Goal: Ask a question: Seek information or help from site administrators or community

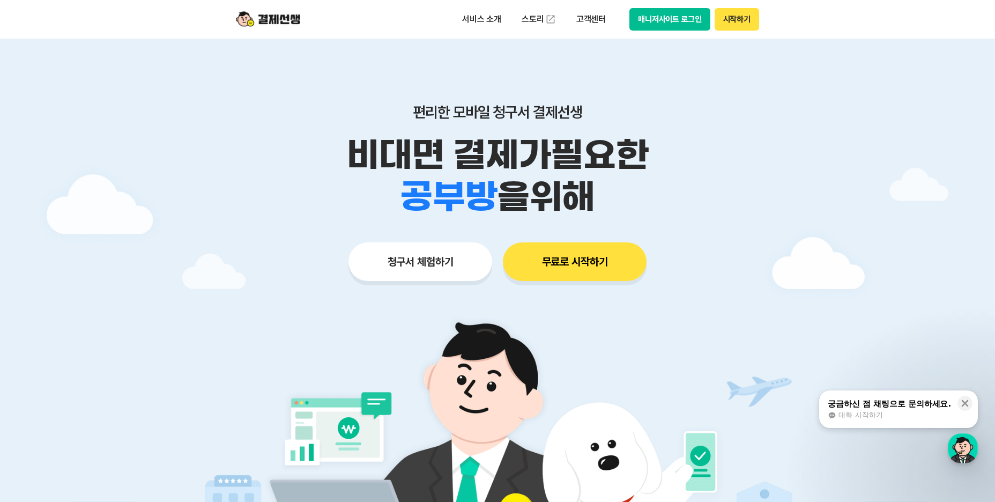
click at [690, 24] on button "매니저사이트 로그인" at bounding box center [669, 19] width 81 height 23
click at [912, 410] on div "궁금하신 점 채팅으로 문의하세요. 대화 시작하기" at bounding box center [889, 409] width 125 height 23
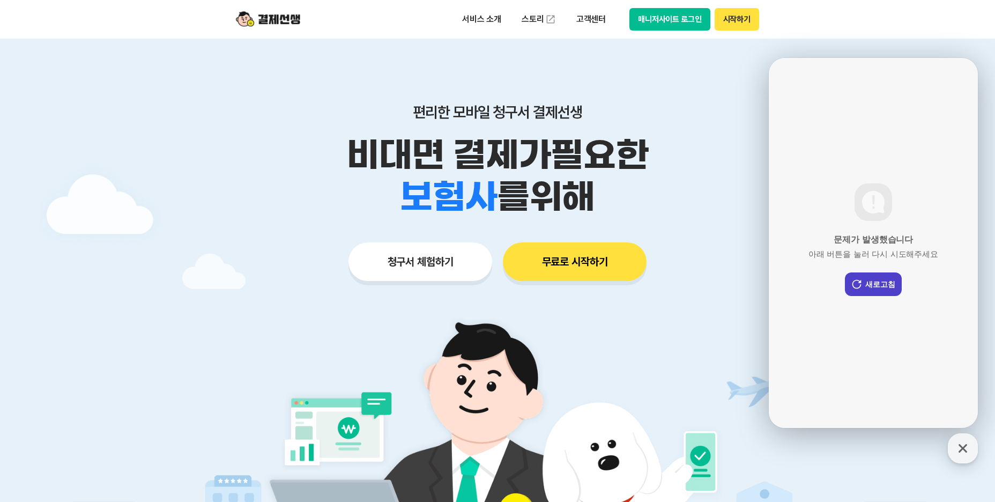
click at [876, 287] on button "새로고침" at bounding box center [873, 284] width 57 height 24
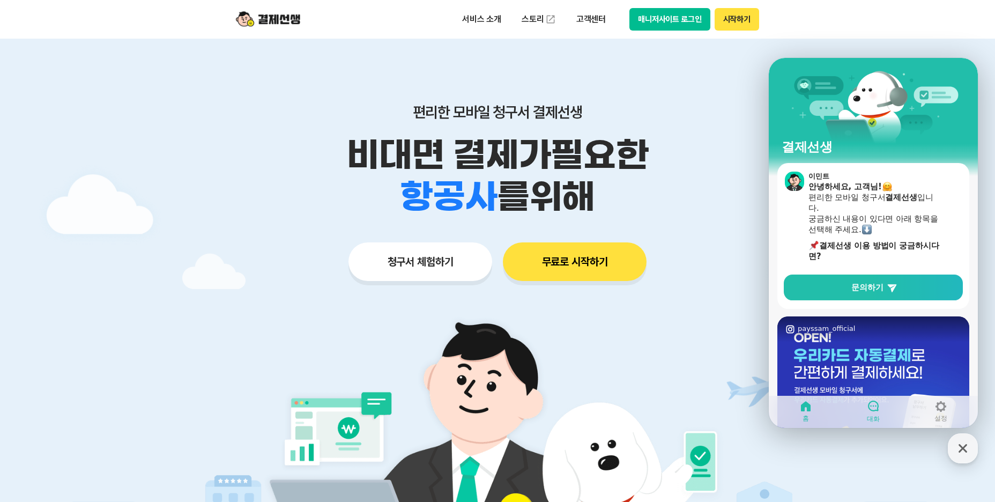
click at [873, 410] on icon at bounding box center [873, 405] width 13 height 13
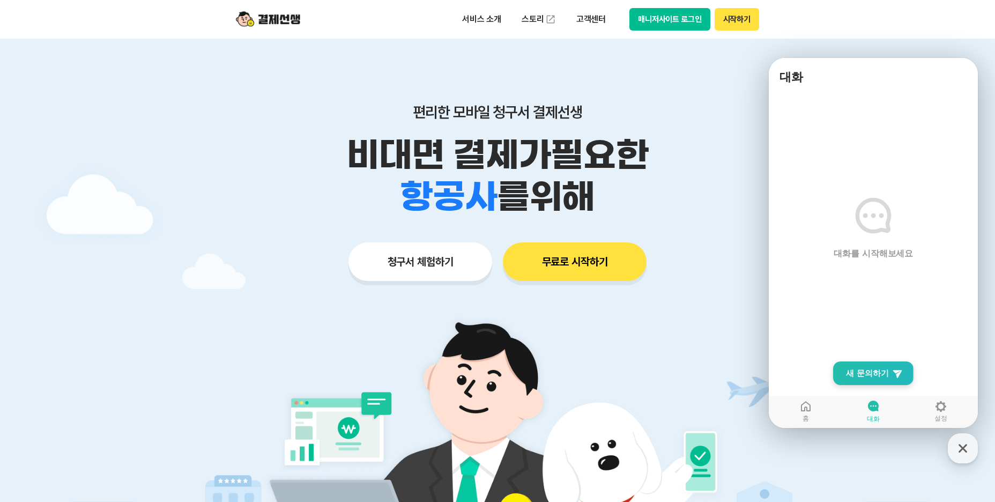
click at [876, 375] on span "새 문의하기" at bounding box center [867, 373] width 43 height 11
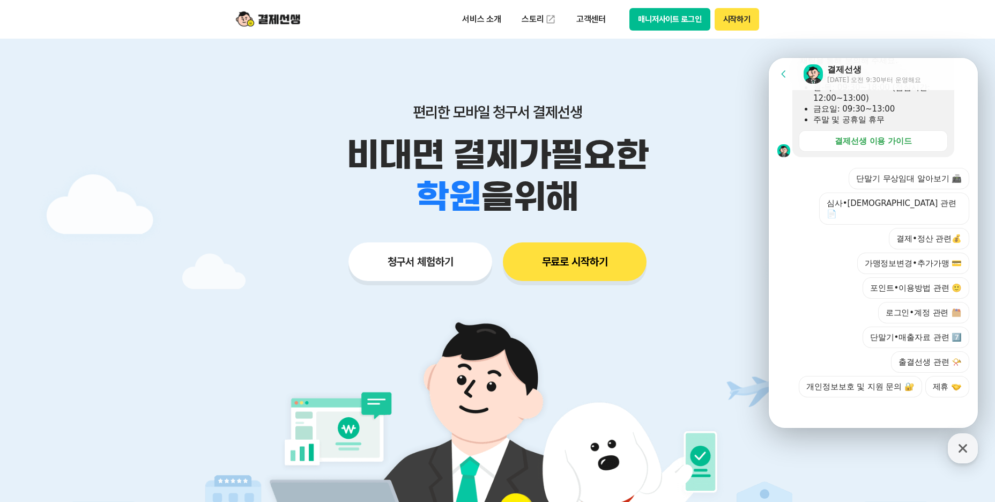
scroll to position [258, 0]
click at [879, 408] on div at bounding box center [873, 409] width 209 height 29
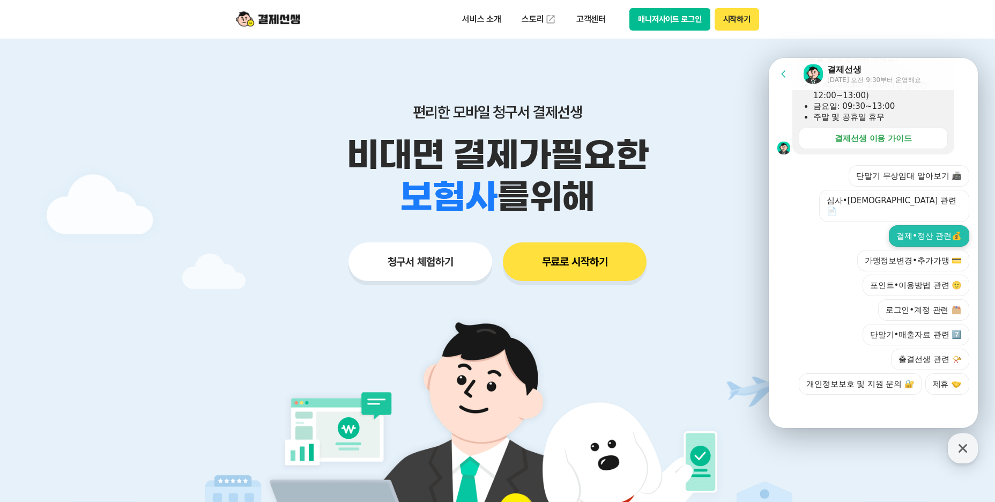
click at [916, 235] on button "결제•정산 관련💰" at bounding box center [929, 235] width 80 height 21
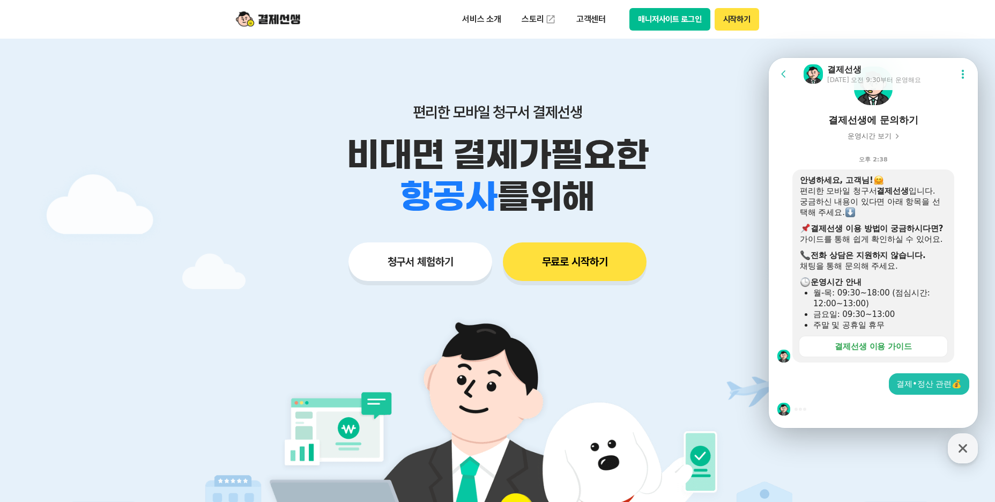
click at [824, 416] on div at bounding box center [873, 409] width 209 height 29
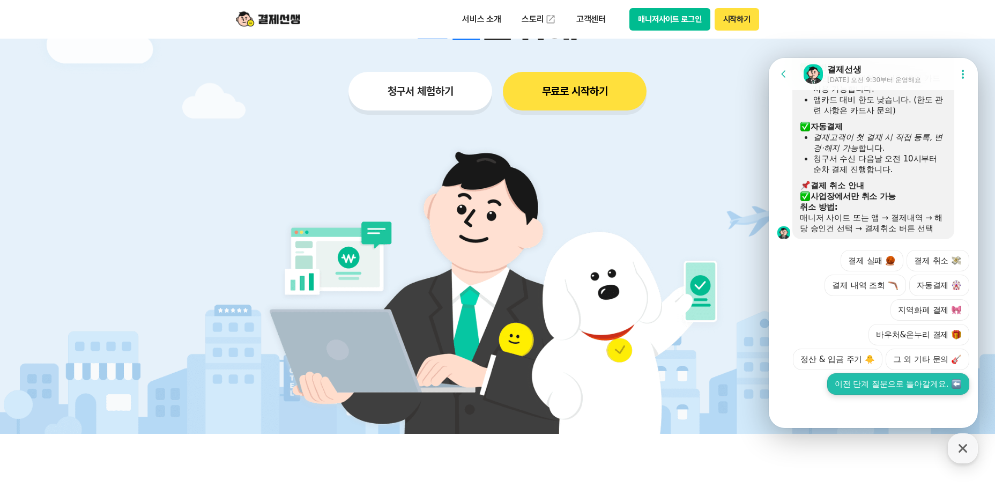
scroll to position [179, 0]
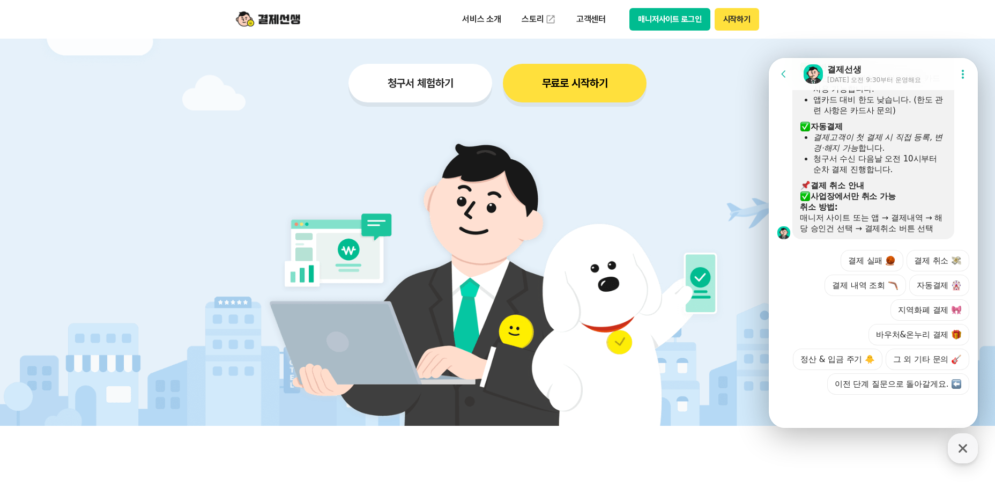
click at [784, 72] on icon at bounding box center [783, 73] width 4 height 7
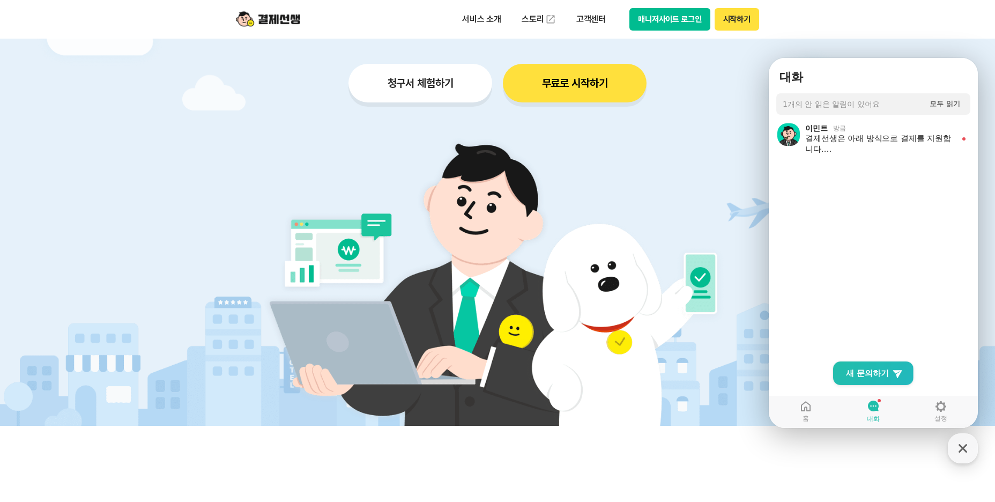
click at [873, 404] on icon at bounding box center [873, 406] width 11 height 11
click at [865, 232] on ol "이민트 방금 결제선생은 아래 방식으로 결제를 지원합니다. 간편결제 앱카드, [DOMAIN_NAME], 카카오페이, 네이버페이 지원합니다. 카카…" at bounding box center [873, 244] width 209 height 255
click at [860, 134] on div "결제선생은 아래 방식으로 결제를 지원합니다. 간편결제 앱카드, [DOMAIN_NAME], 카카오페이, 네이버페이 지원합니다. 카카오·네이버페이…" at bounding box center [879, 143] width 149 height 21
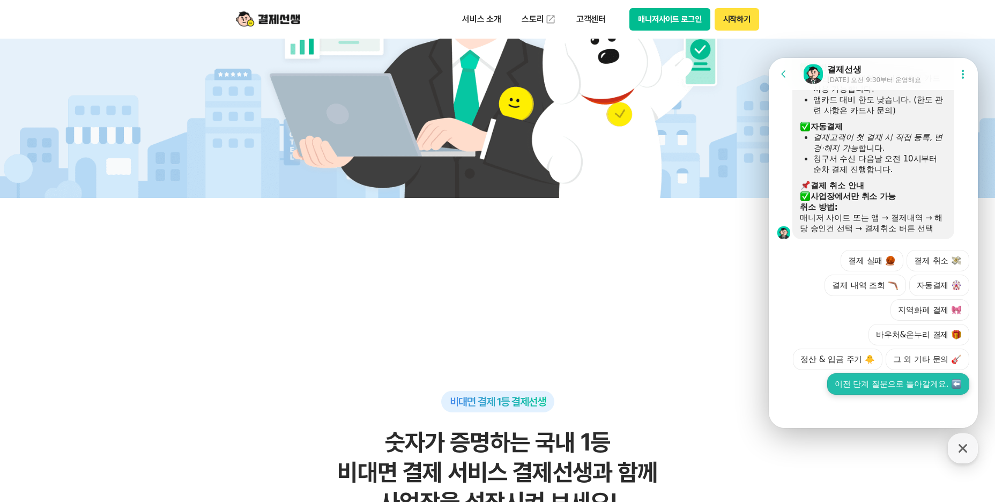
scroll to position [411, 0]
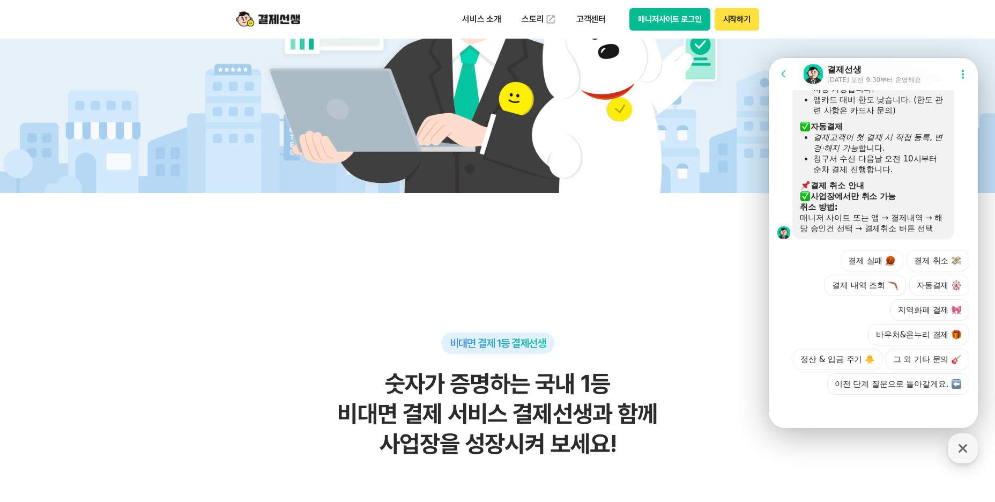
click at [890, 419] on div at bounding box center [873, 409] width 209 height 29
click at [787, 69] on icon at bounding box center [784, 74] width 11 height 11
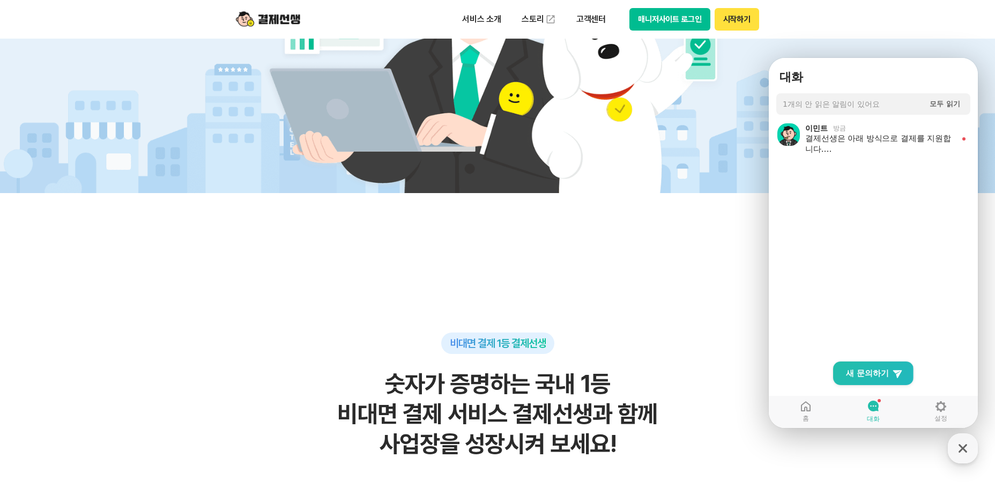
click at [819, 102] on span "1개의 안 읽은 알림이 있어요" at bounding box center [831, 104] width 97 height 10
click at [811, 406] on icon at bounding box center [805, 406] width 13 height 13
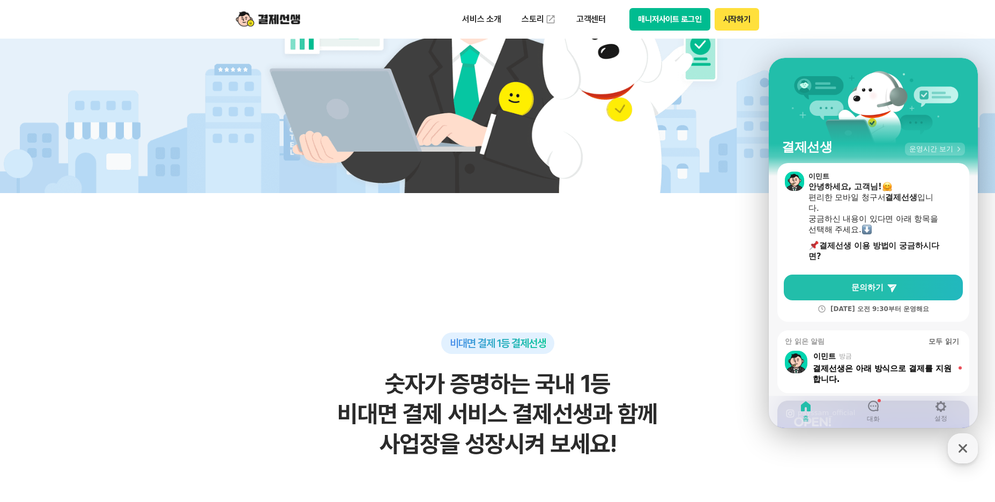
click at [932, 151] on span "운영시간 보기" at bounding box center [931, 149] width 44 height 10
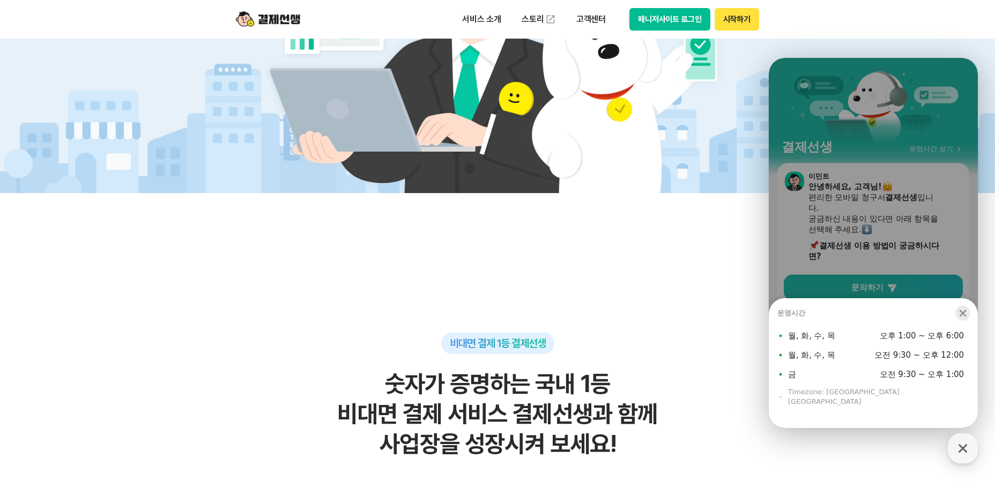
click at [964, 318] on icon "button" at bounding box center [963, 313] width 11 height 11
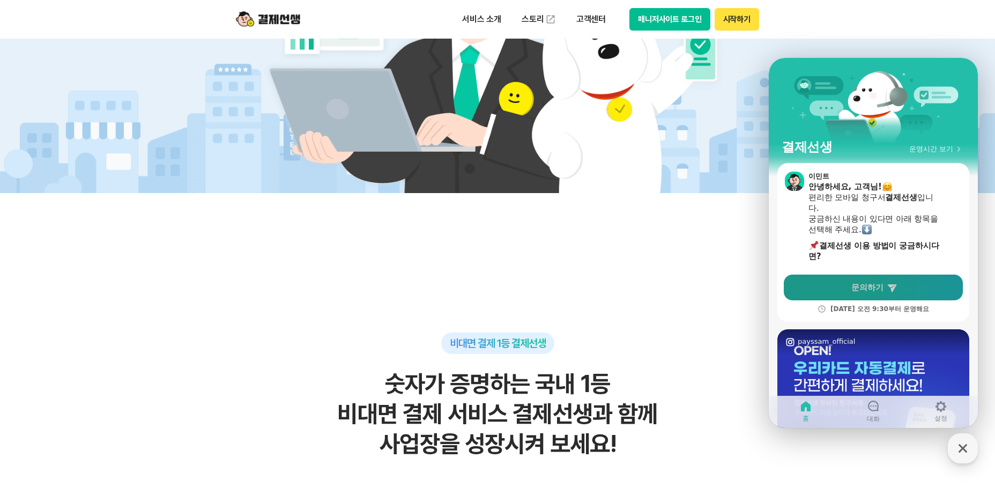
click at [879, 283] on span "문의하기" at bounding box center [867, 287] width 32 height 11
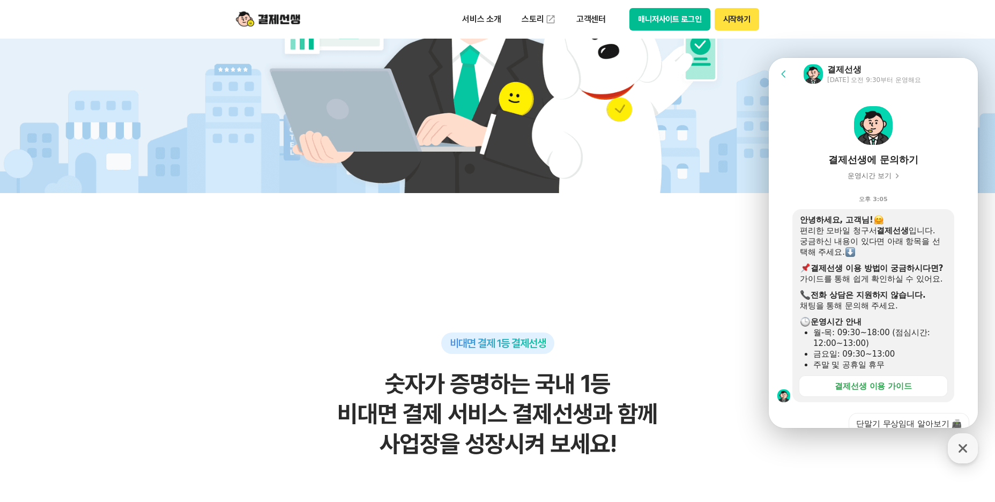
scroll to position [250, 0]
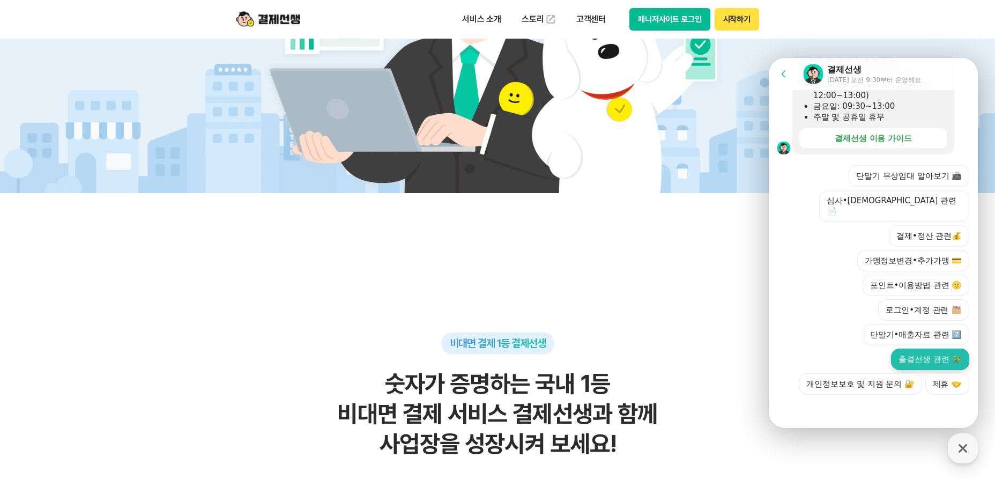
click at [923, 370] on button "출결선생 관련 📯" at bounding box center [930, 359] width 78 height 21
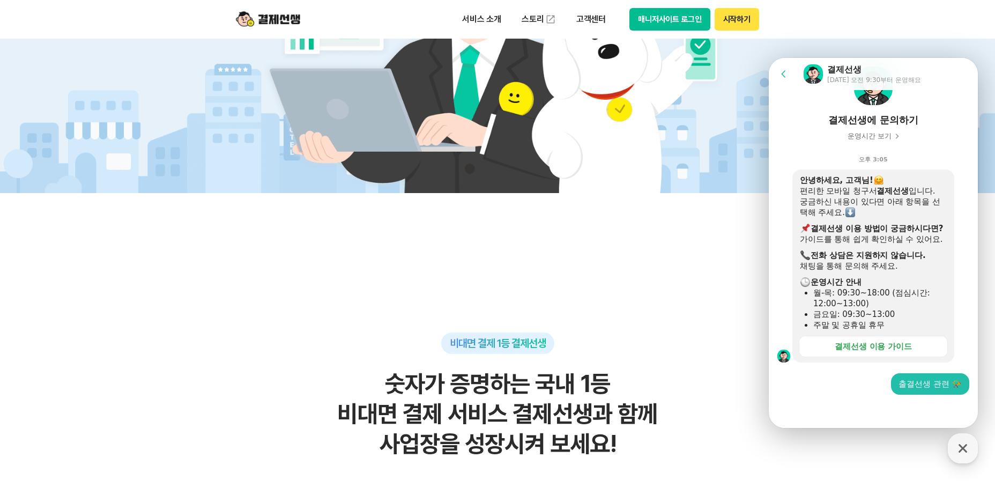
scroll to position [61, 0]
click at [782, 74] on icon at bounding box center [783, 73] width 4 height 7
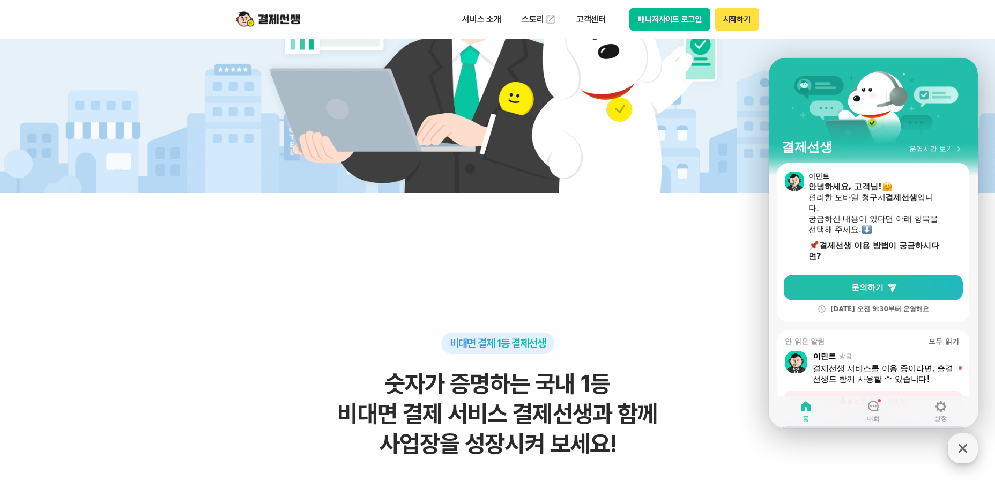
click at [966, 445] on icon "button" at bounding box center [963, 448] width 9 height 9
